Goal: Check status: Check status

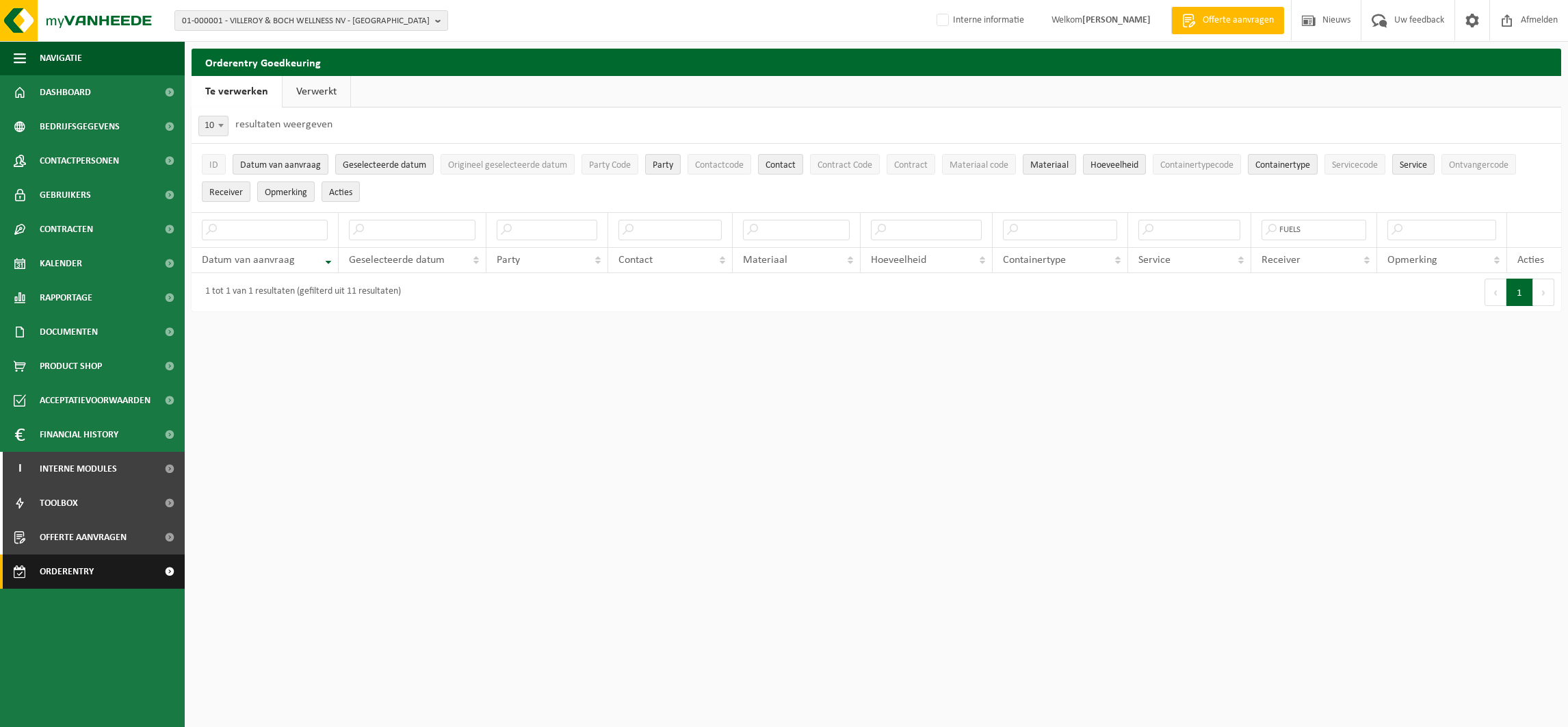
click at [68, 572] on span "Orderentry Goedkeuring" at bounding box center [97, 572] width 115 height 34
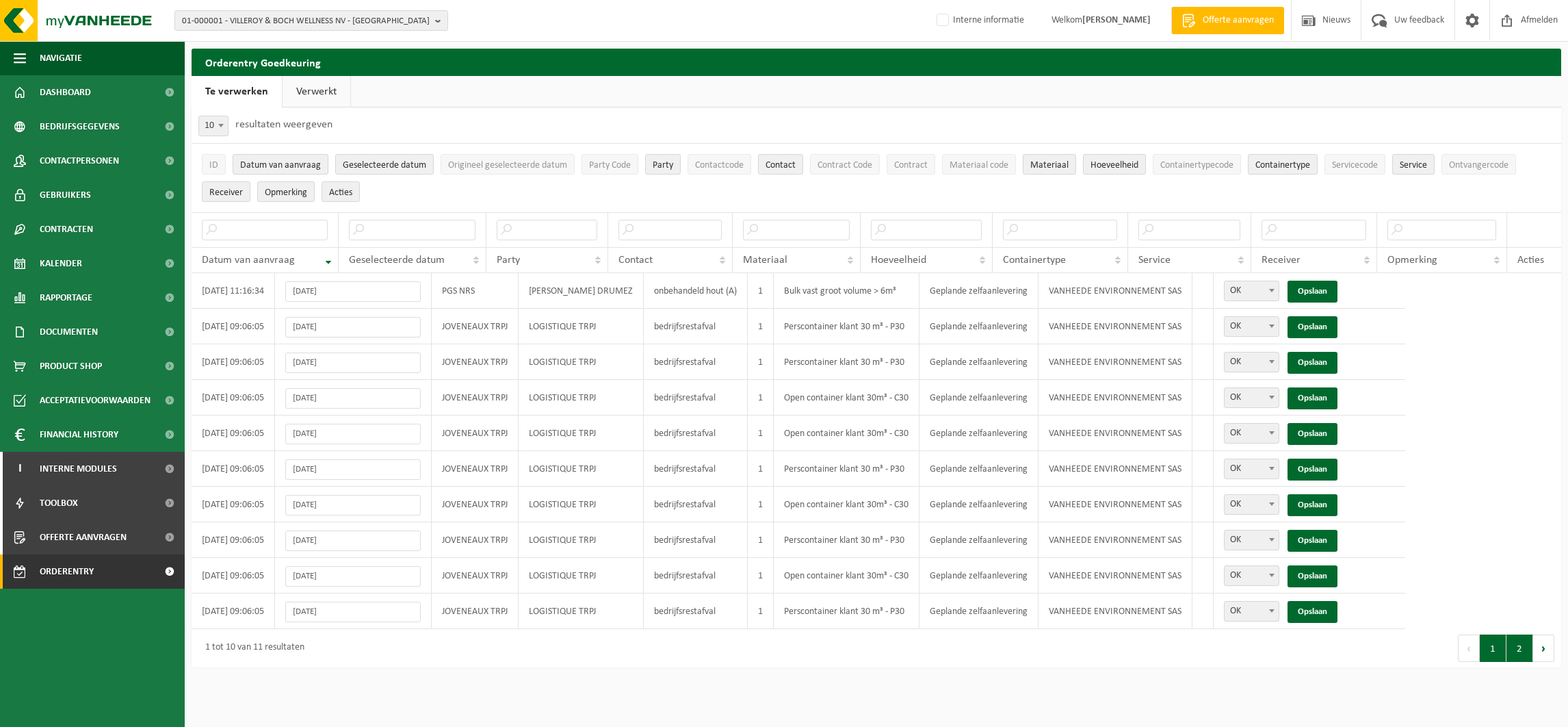
click at [1512, 642] on button "2" at bounding box center [1519, 648] width 26 height 27
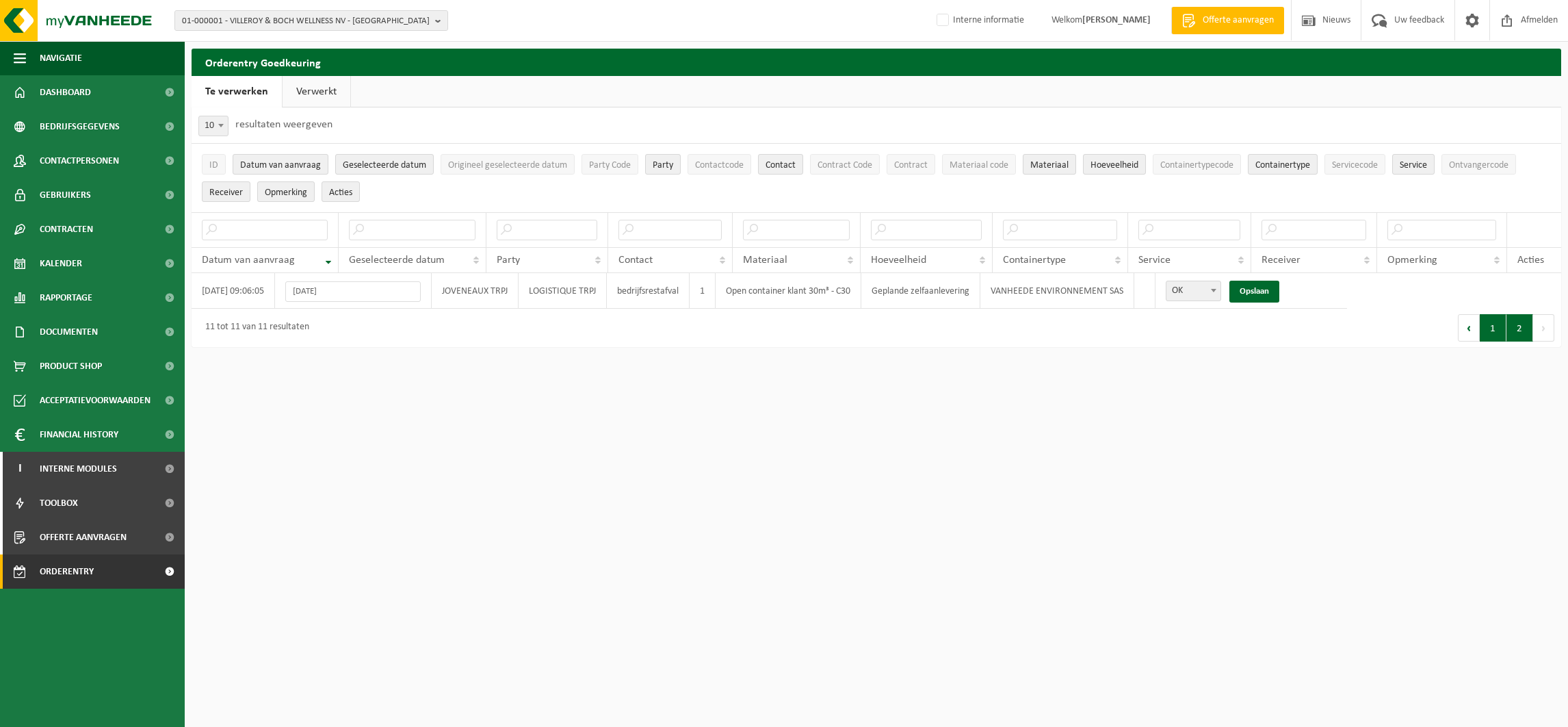
click at [1488, 330] on button "1" at bounding box center [1492, 328] width 26 height 27
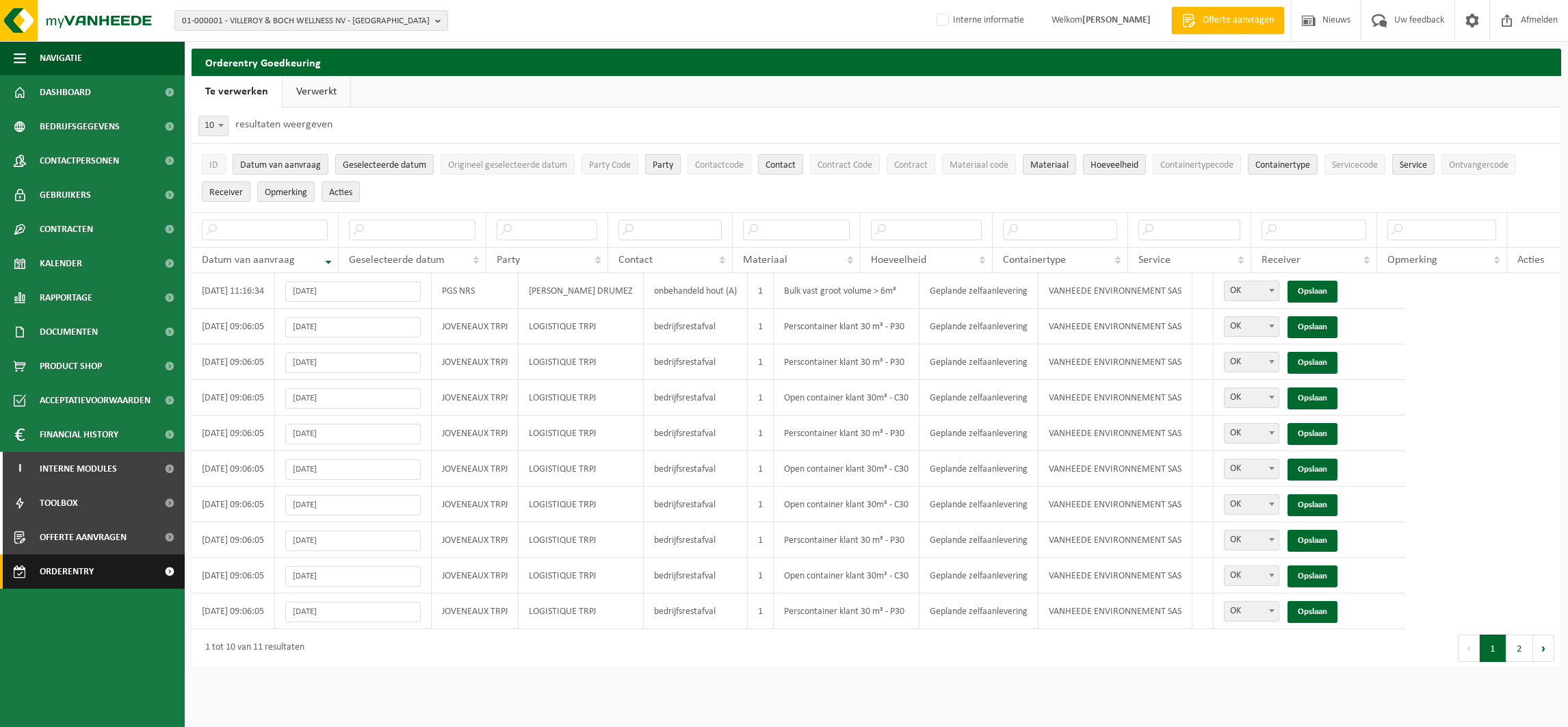
click at [32, 559] on link "Orderentry Goedkeuring" at bounding box center [92, 572] width 184 height 34
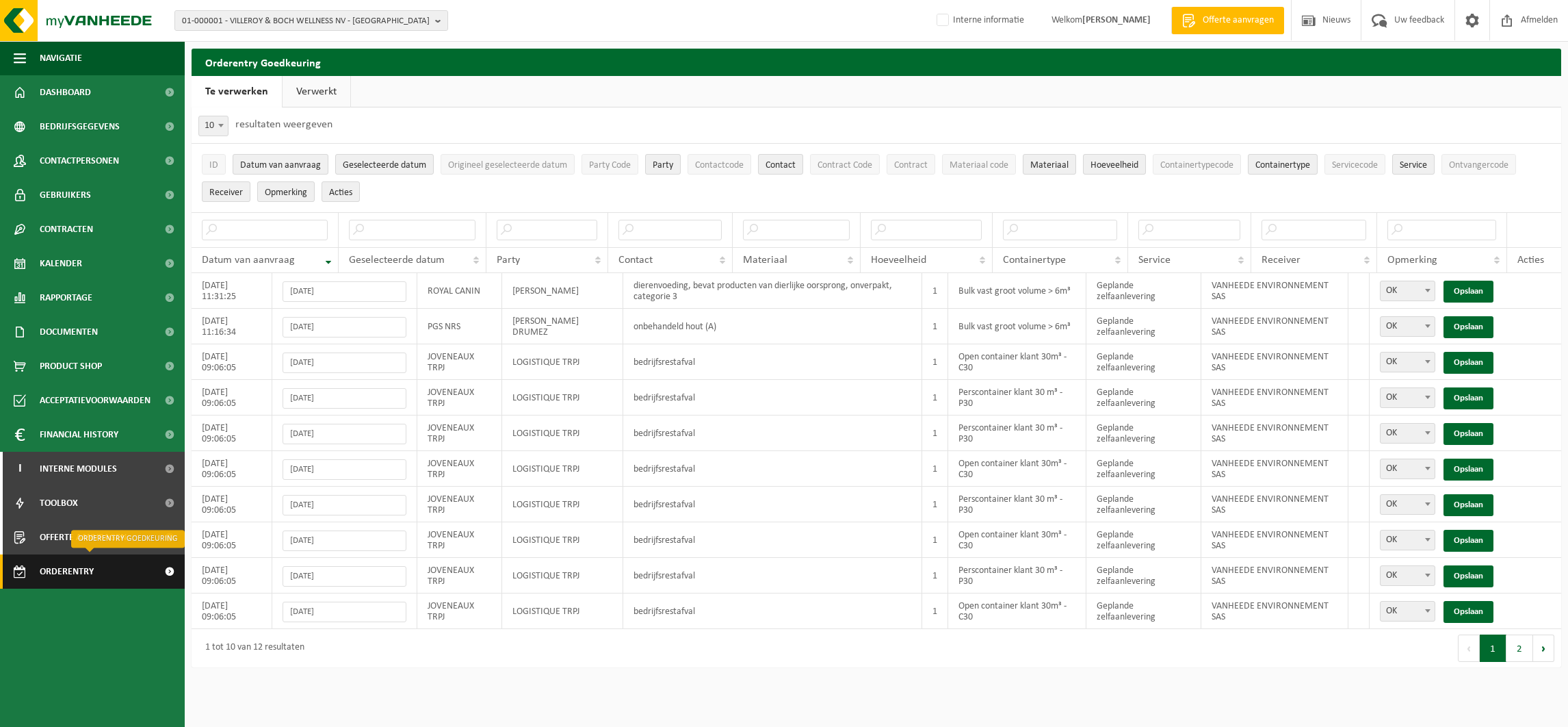
click at [88, 579] on span "Orderentry Goedkeuring" at bounding box center [97, 572] width 115 height 34
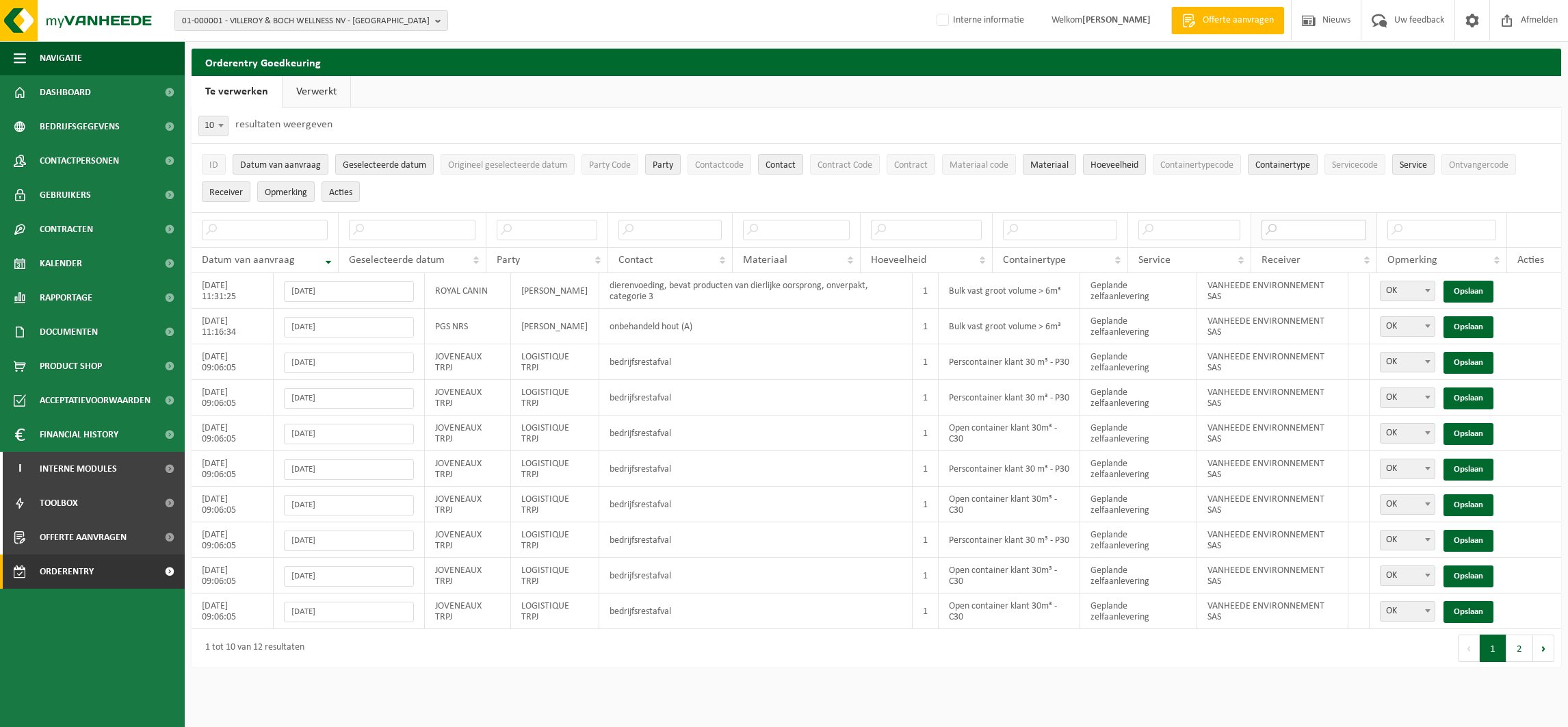
click at [1302, 228] on input "text" at bounding box center [1313, 230] width 105 height 21
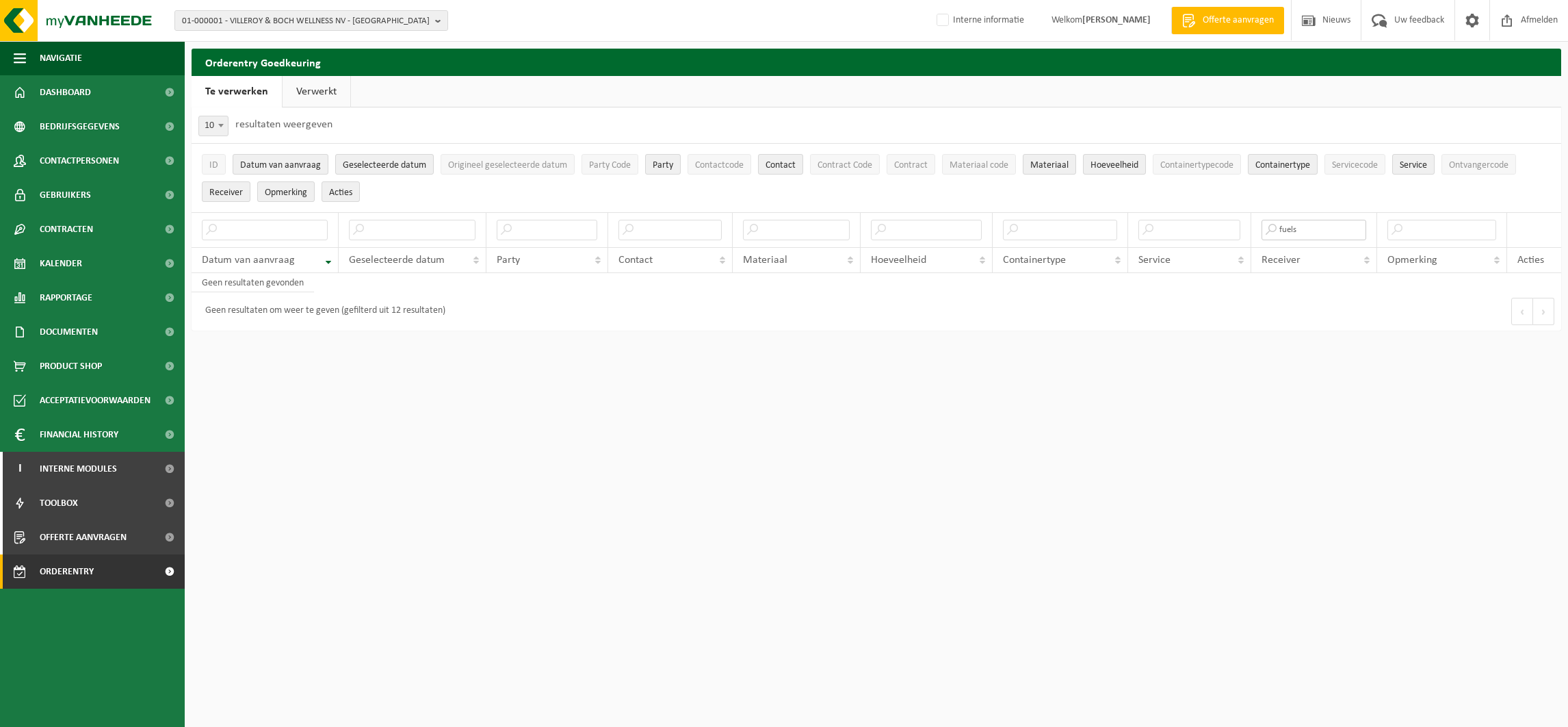
type input "fuels"
click at [46, 569] on span "Orderentry Goedkeuring" at bounding box center [97, 572] width 115 height 34
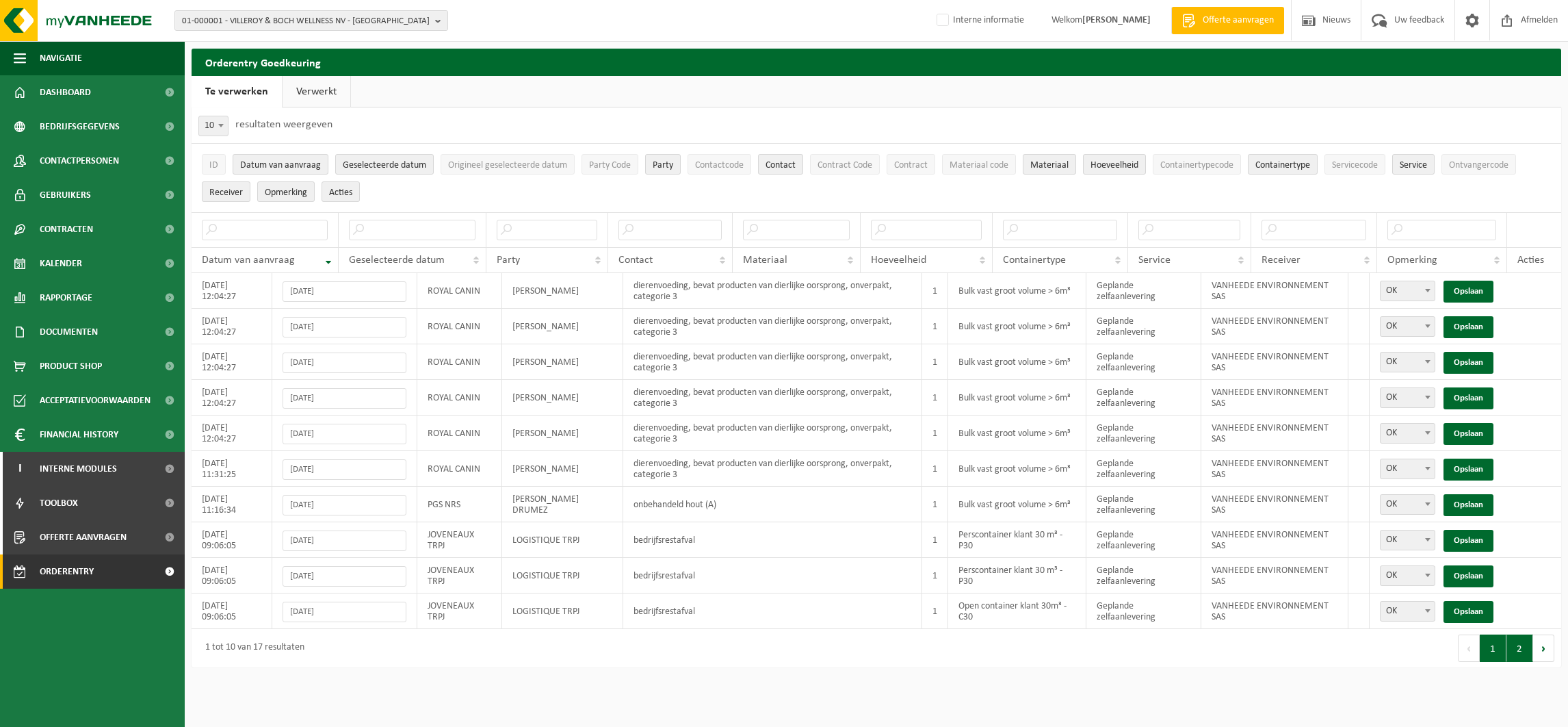
click at [1520, 642] on button "2" at bounding box center [1519, 648] width 26 height 27
